Goal: Task Accomplishment & Management: Manage account settings

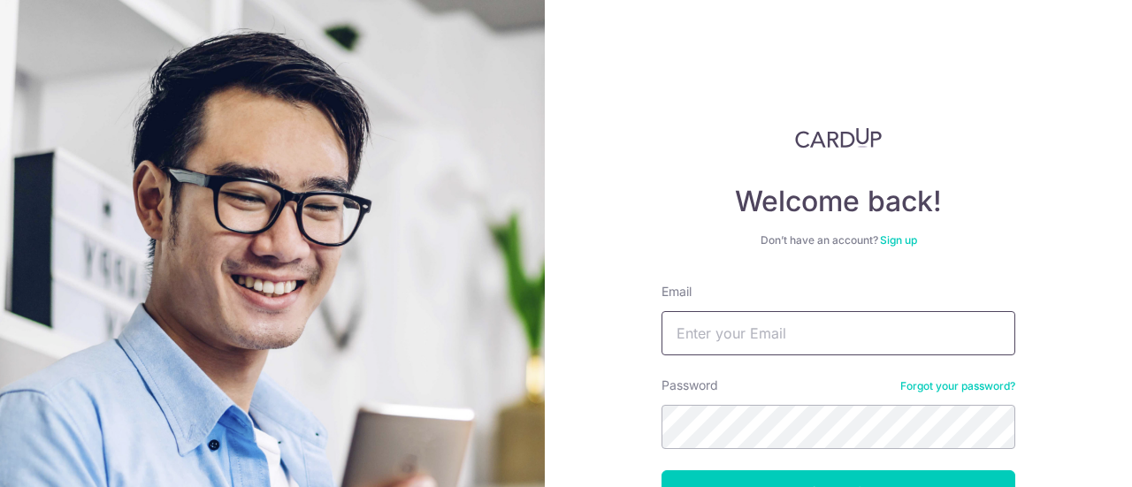
click at [731, 340] on input "Email" at bounding box center [838, 333] width 354 height 44
type input "RACECAR_LKF@HOTMAIL.COM"
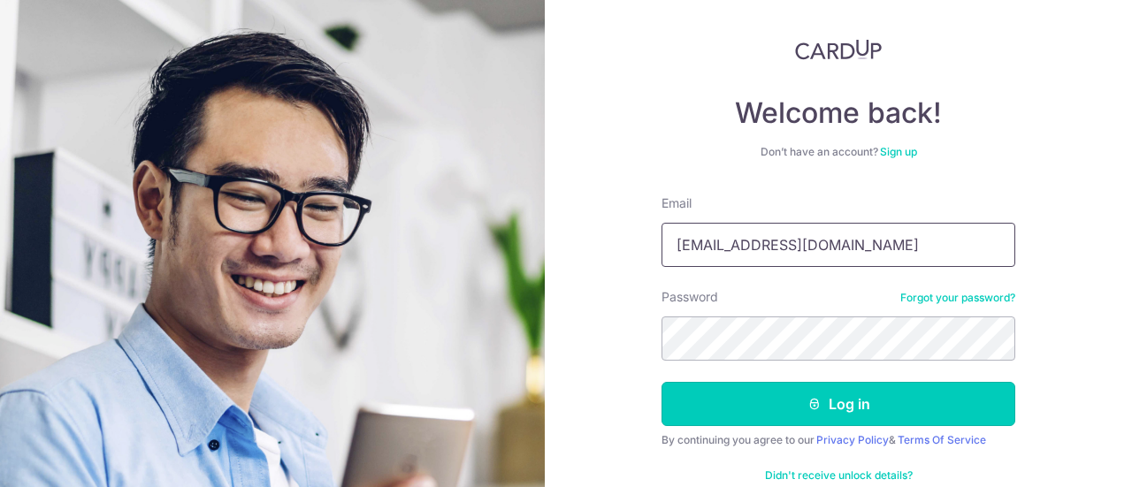
click at [806, 416] on button "Log in" at bounding box center [838, 404] width 354 height 44
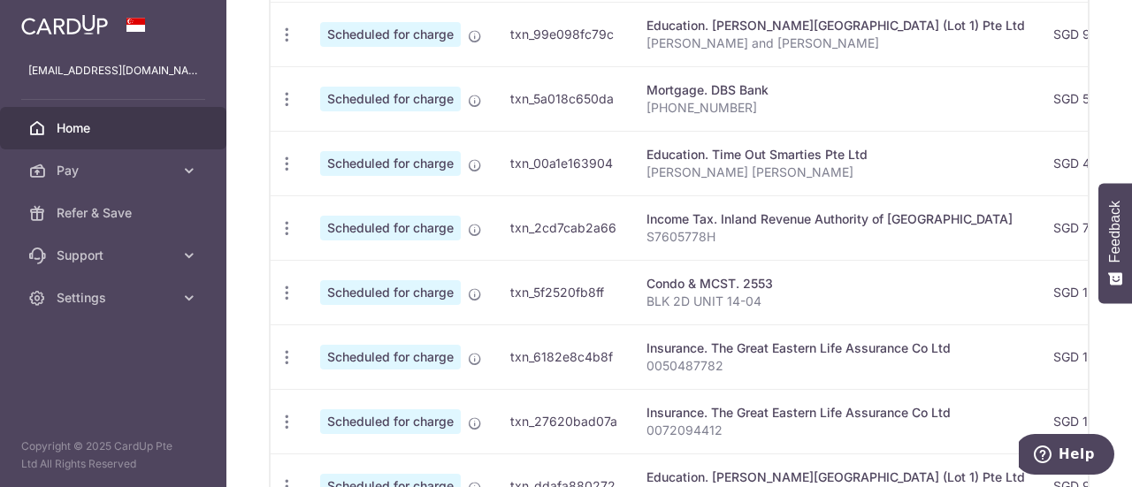
scroll to position [745, 0]
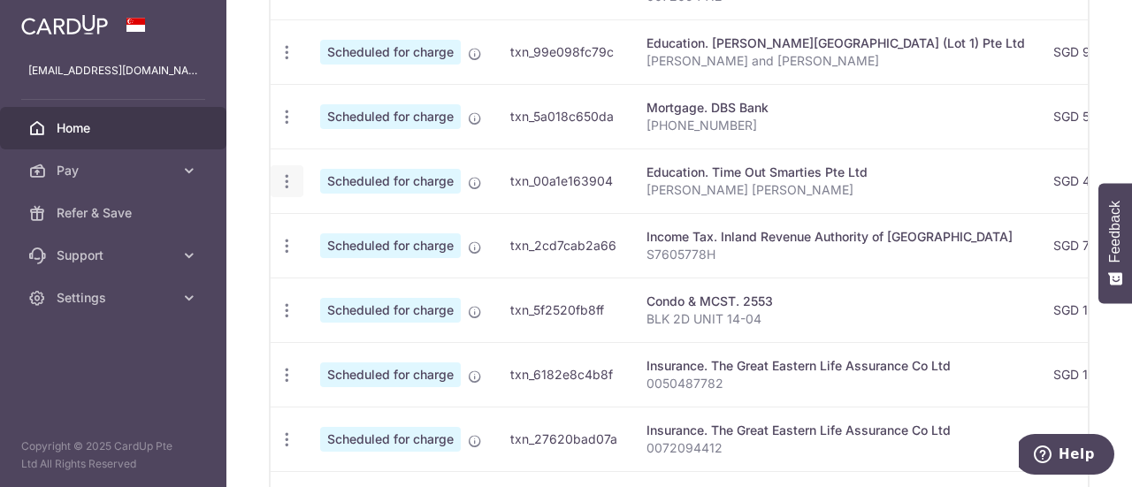
click at [283, 180] on icon "button" at bounding box center [287, 181] width 19 height 19
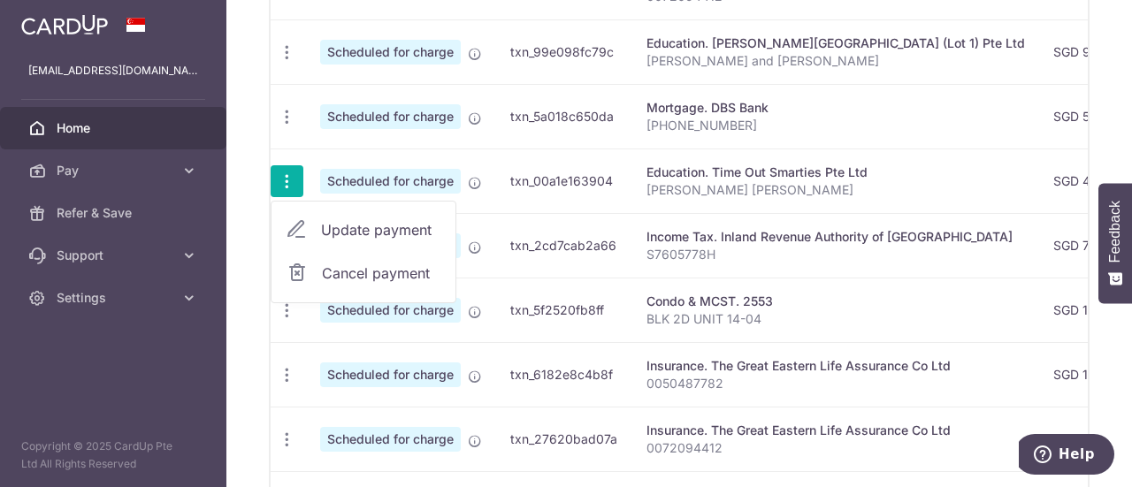
click at [391, 268] on span "Cancel payment" at bounding box center [381, 273] width 118 height 21
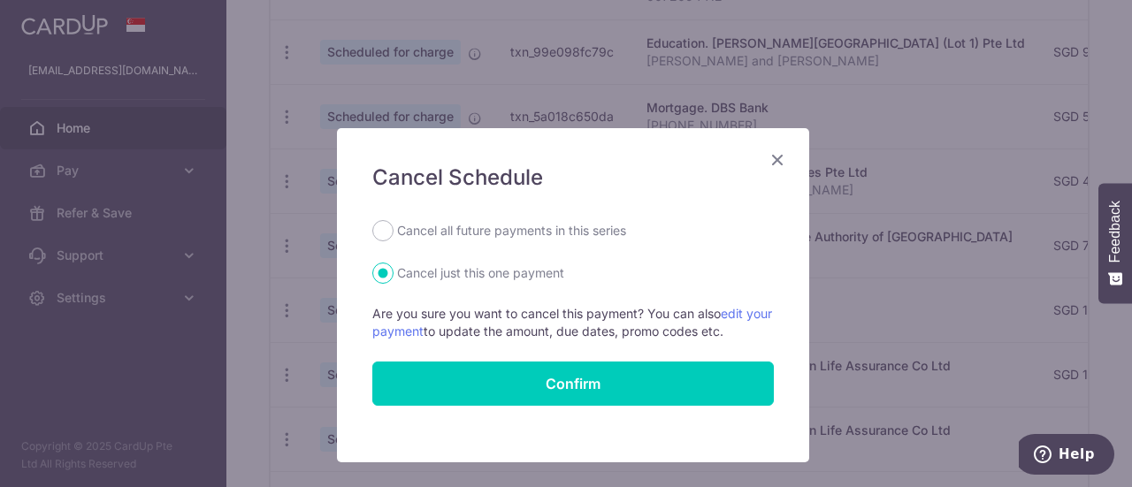
click at [386, 232] on div "Cancel all future payments in this series" at bounding box center [572, 230] width 401 height 21
click at [378, 227] on input "Cancel all future payments in this series" at bounding box center [382, 230] width 21 height 21
radio input "true"
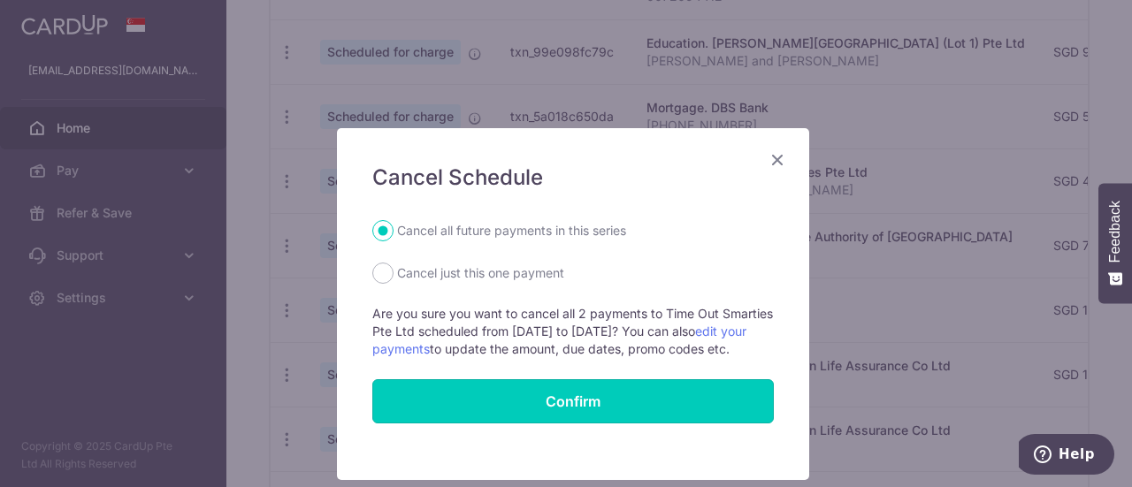
click at [580, 415] on button "Confirm" at bounding box center [572, 401] width 401 height 44
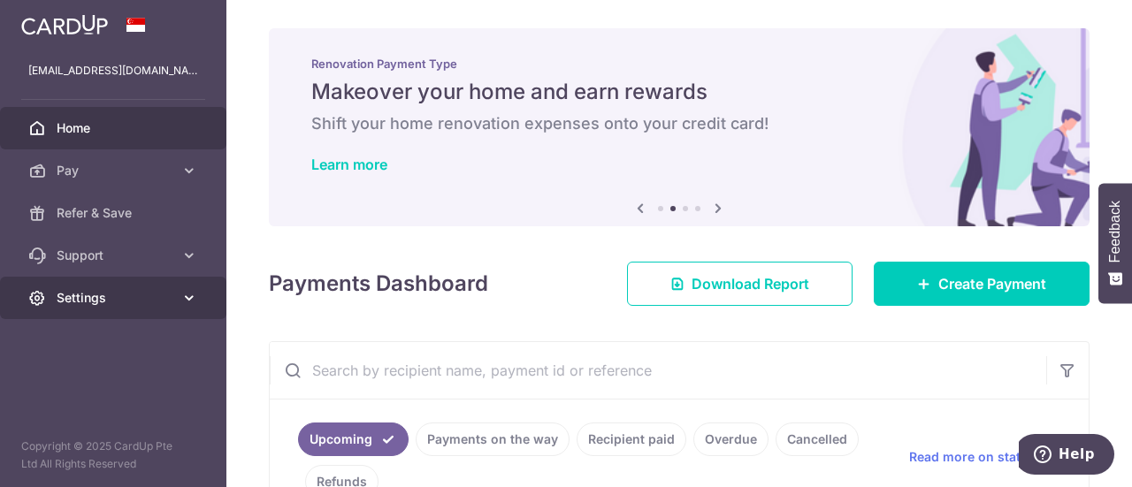
click at [187, 282] on link "Settings" at bounding box center [113, 298] width 226 height 42
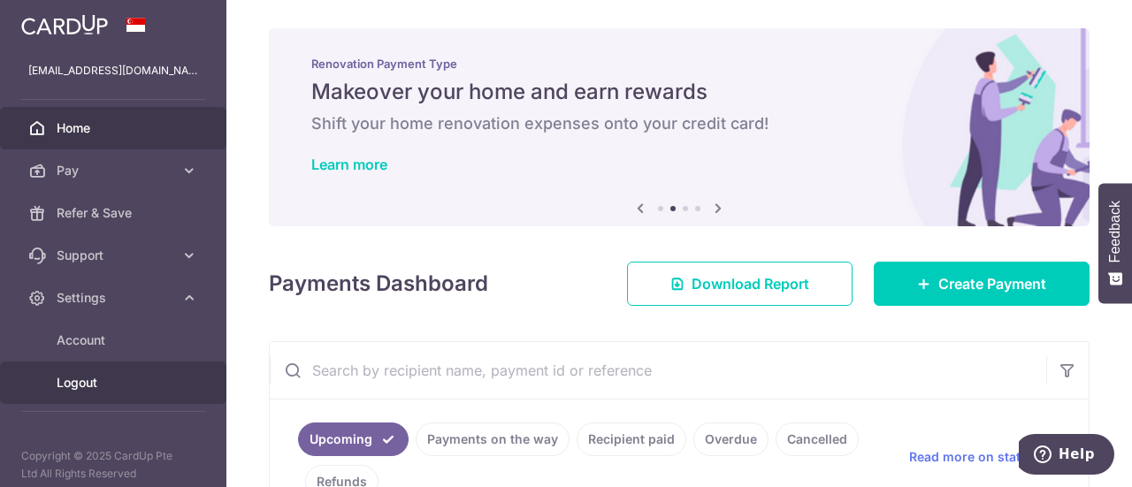
drag, startPoint x: 117, startPoint y: 380, endPoint x: 143, endPoint y: 363, distance: 31.9
click at [118, 380] on span "Logout" at bounding box center [115, 383] width 117 height 18
